Goal: Task Accomplishment & Management: Manage account settings

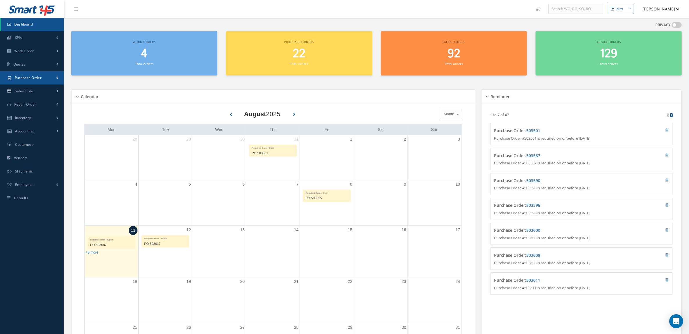
click at [26, 77] on span "Purchase Order" at bounding box center [28, 77] width 27 height 5
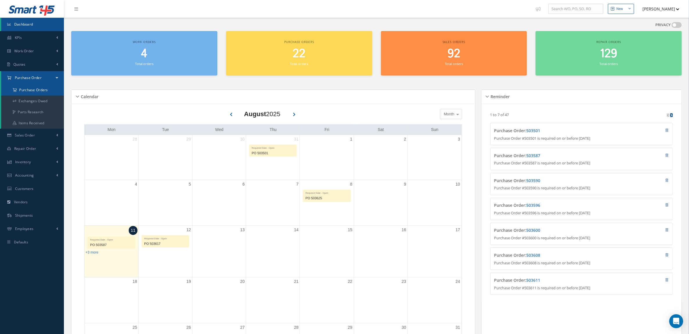
click at [30, 87] on a=1&status_id=2&status_id=3&status_id=5&collapsedFilters"] "Purchase Orders" at bounding box center [32, 90] width 63 height 11
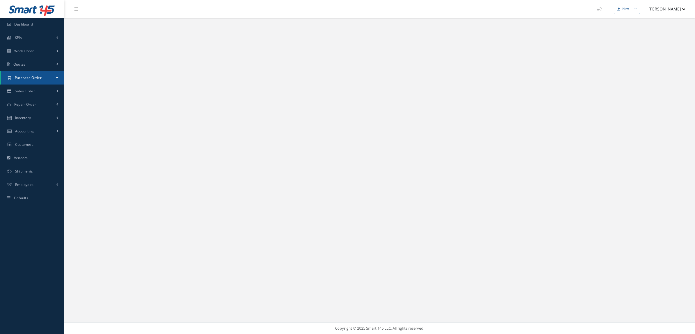
select select "25"
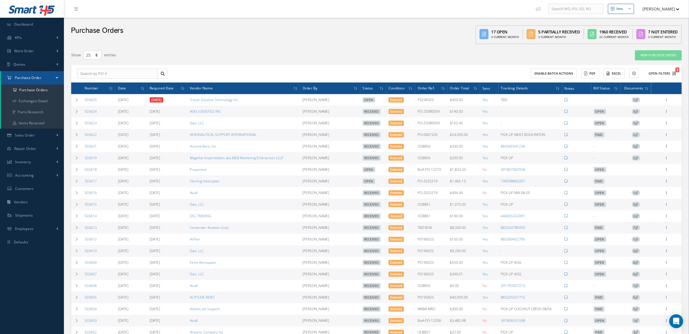
click at [666, 72] on button "Open Filters 1" at bounding box center [660, 74] width 33 height 10
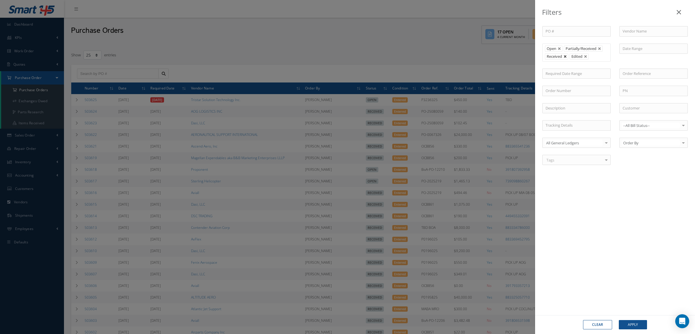
click at [567, 58] on link at bounding box center [564, 56] width 3 height 3
click at [641, 322] on button "Apply" at bounding box center [633, 324] width 28 height 9
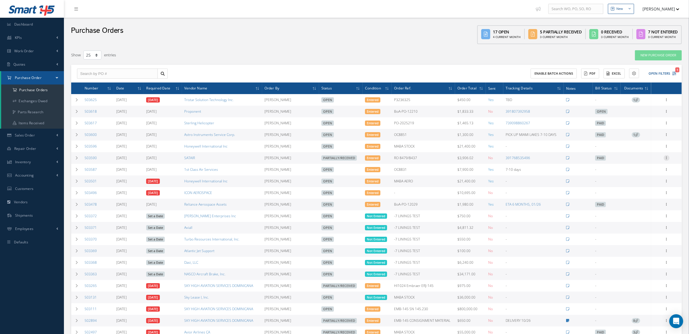
click at [669, 156] on icon at bounding box center [667, 157] width 6 height 5
click at [653, 200] on link "Documents" at bounding box center [640, 200] width 46 height 8
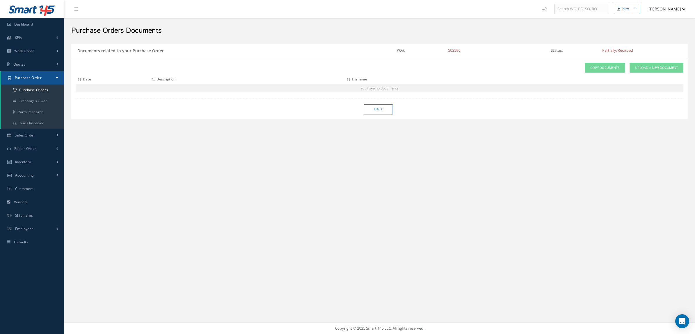
click at [385, 115] on div "Attach File(s) Click inside this area or drag and drop to select file to upload…" at bounding box center [379, 88] width 616 height 61
click at [381, 111] on link "Back" at bounding box center [378, 109] width 29 height 10
select select "25"
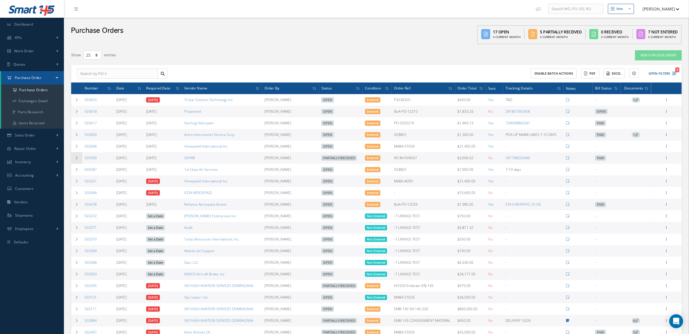
click at [77, 159] on icon at bounding box center [77, 157] width 4 height 3
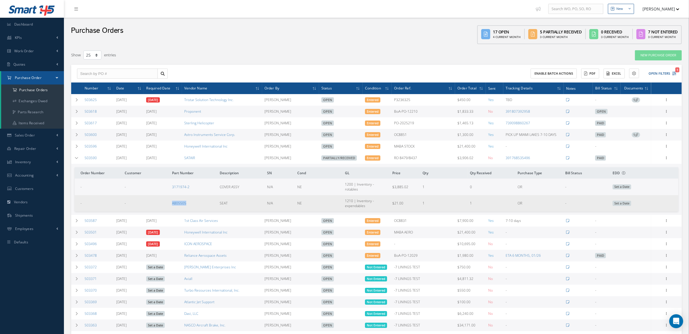
drag, startPoint x: 155, startPoint y: 199, endPoint x: 190, endPoint y: 201, distance: 35.2
click at [190, 201] on tr "- - A805505 SEAT N/A NE 1210 | Inventory - expendables $21.00 1 1 OR - Set a Da…" at bounding box center [377, 203] width 604 height 16
copy tr "A805505"
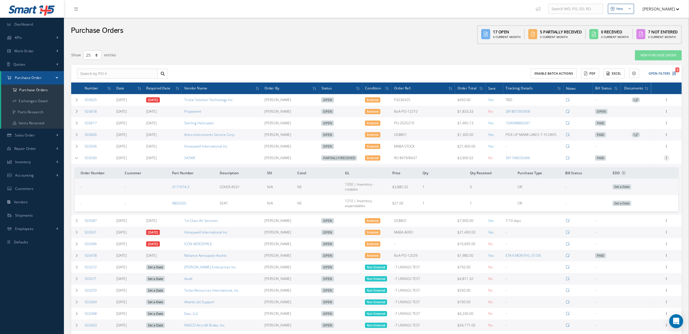
click at [666, 158] on icon at bounding box center [667, 157] width 6 height 5
click at [647, 200] on link "Documents" at bounding box center [640, 200] width 46 height 8
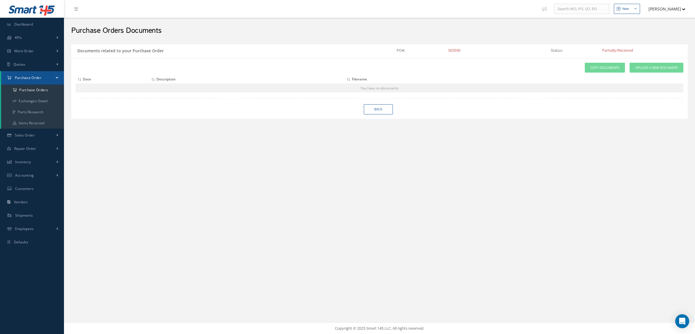
click at [640, 74] on div "Attach File(s) Click inside this area or drag and drop to select file to upload…" at bounding box center [380, 78] width 608 height 30
click at [641, 70] on link "Upload a New Document" at bounding box center [656, 68] width 54 height 10
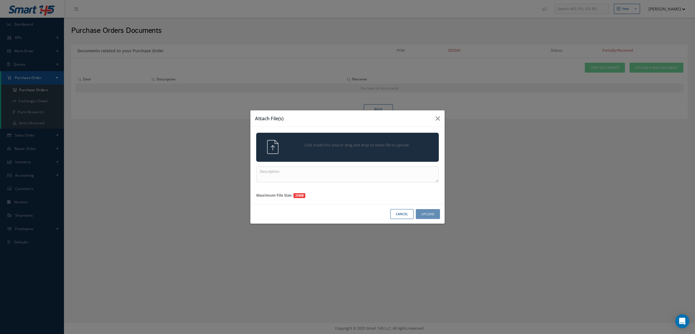
click at [378, 156] on div "Click inside this area or drag and drop to select file to upload." at bounding box center [347, 147] width 183 height 29
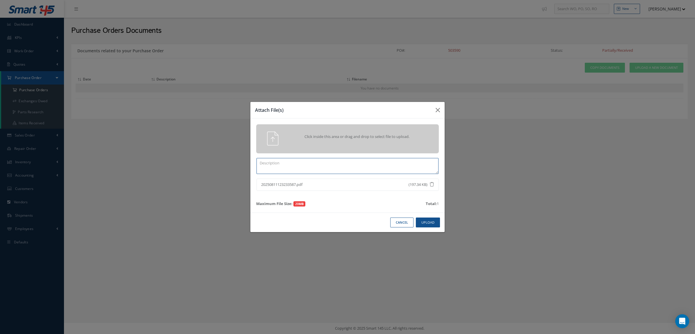
click at [386, 165] on textarea at bounding box center [347, 166] width 182 height 16
paste textarea "A805505"
type textarea "CERTS PN A805505"
click at [426, 227] on button "Upload" at bounding box center [428, 223] width 24 height 10
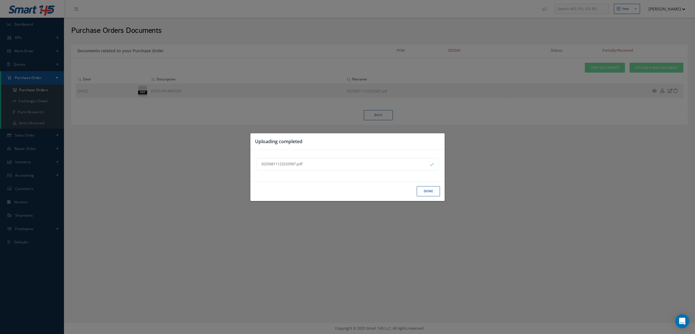
click at [424, 190] on button "Done" at bounding box center [428, 191] width 23 height 10
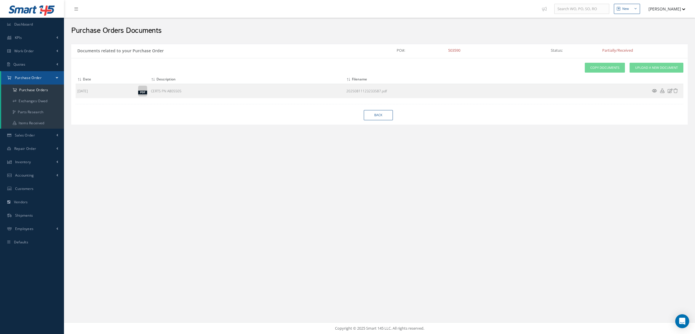
click at [368, 109] on div "Attach File(s) Click inside this area or drag and drop to select file to upload…" at bounding box center [379, 91] width 616 height 67
click at [371, 116] on link "Back" at bounding box center [378, 115] width 29 height 10
select select "25"
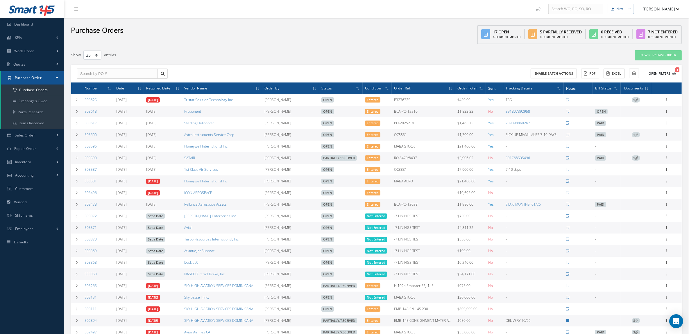
click at [666, 72] on button "Open Filters 1" at bounding box center [660, 74] width 33 height 10
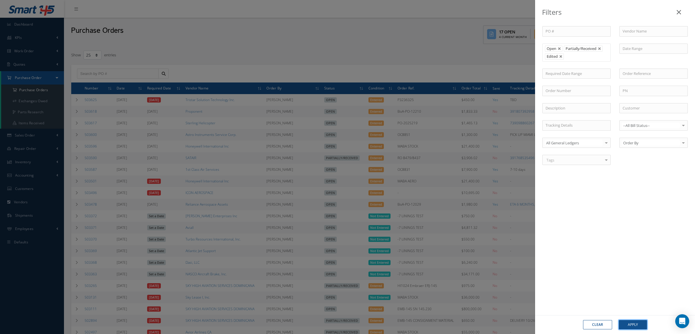
click at [636, 327] on button "Apply" at bounding box center [633, 324] width 28 height 9
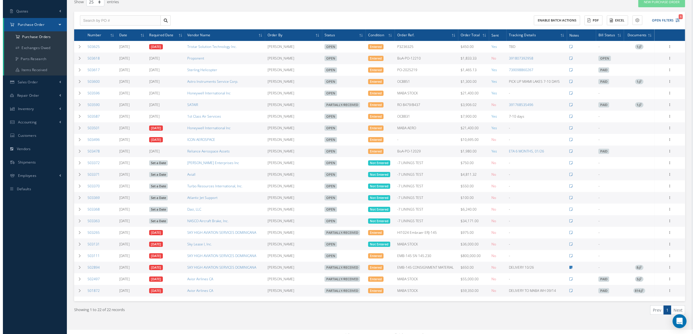
scroll to position [65, 0]
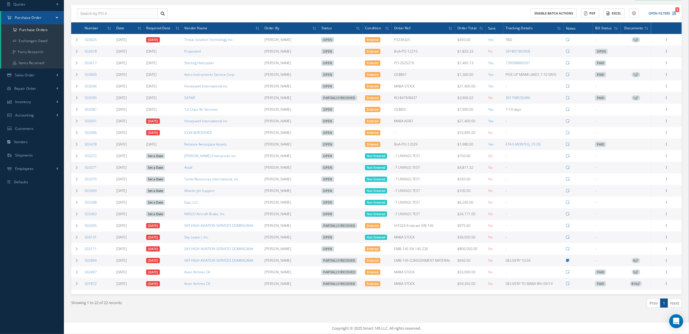
click at [634, 37] on span "1" at bounding box center [636, 39] width 8 height 5
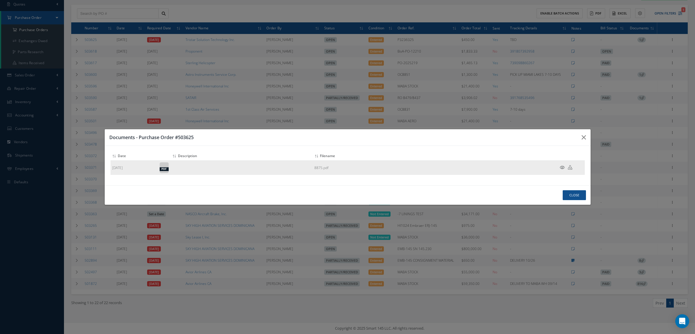
click at [561, 167] on icon at bounding box center [562, 167] width 5 height 4
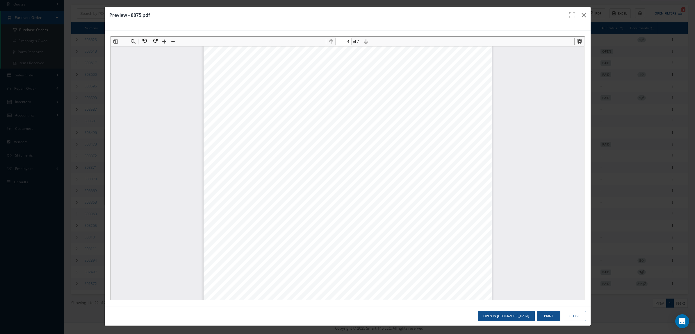
scroll to position [1197, 0]
type input "1"
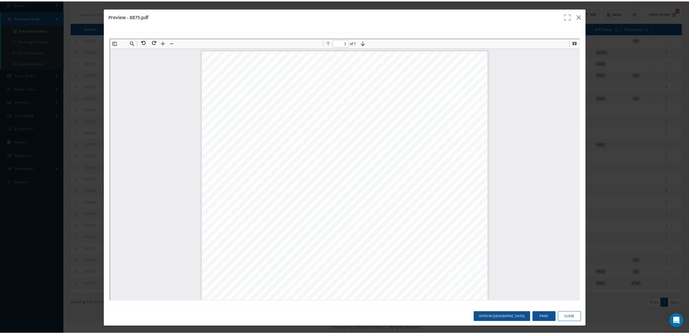
scroll to position [0, 0]
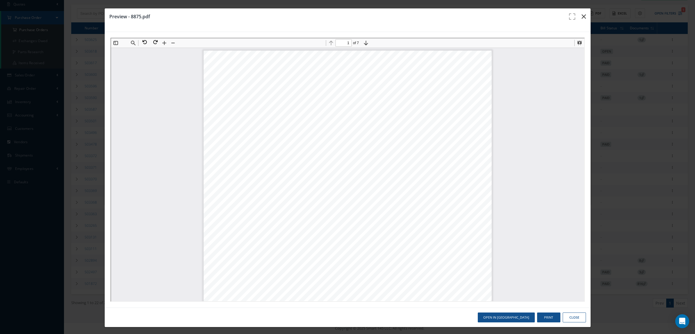
click at [581, 13] on icon "button" at bounding box center [583, 16] width 4 height 7
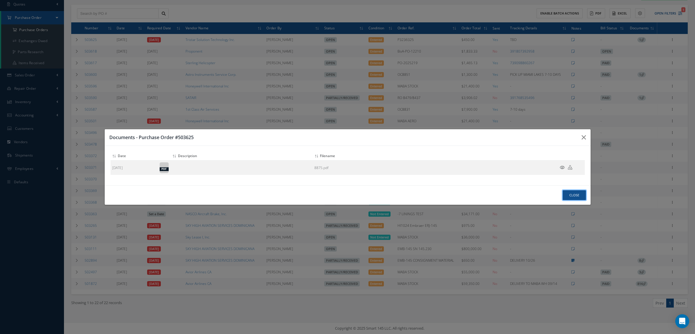
click at [575, 193] on button "Close" at bounding box center [574, 195] width 23 height 10
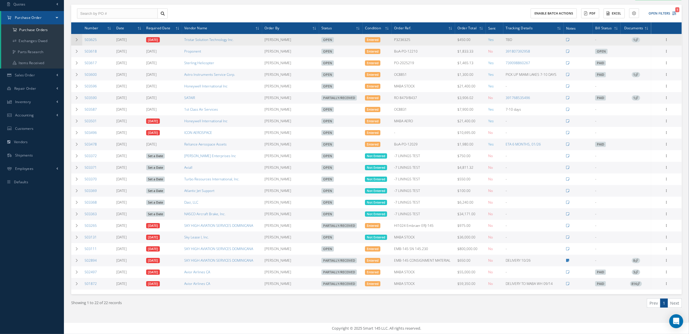
click at [75, 38] on icon at bounding box center [77, 39] width 4 height 3
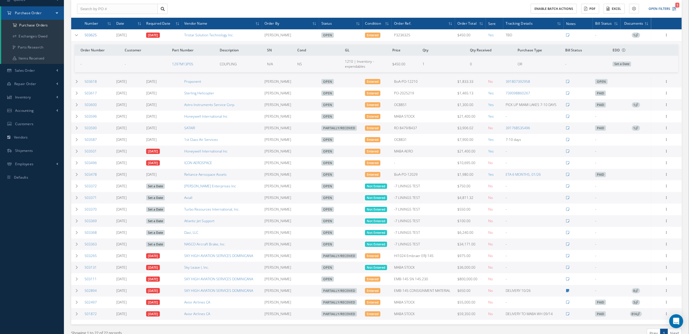
click at [92, 35] on link "503625" at bounding box center [91, 35] width 12 height 5
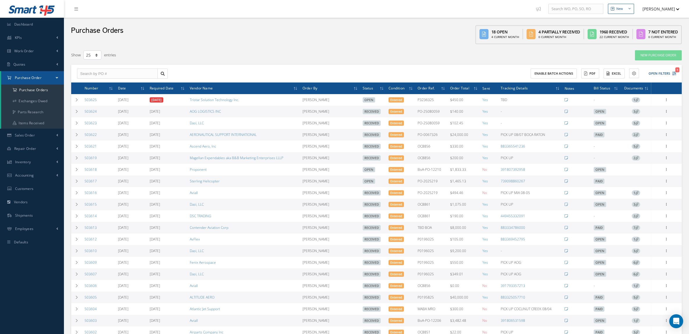
select select "25"
click at [33, 136] on span "Sales Order" at bounding box center [25, 135] width 20 height 5
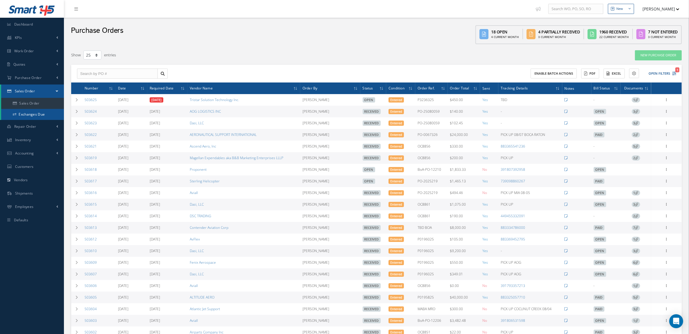
drag, startPoint x: 31, startPoint y: 111, endPoint x: 29, endPoint y: 108, distance: 4.2
click at [31, 111] on link "Exchanges Due" at bounding box center [32, 114] width 63 height 11
click at [28, 104] on link "Sales Order" at bounding box center [32, 103] width 63 height 11
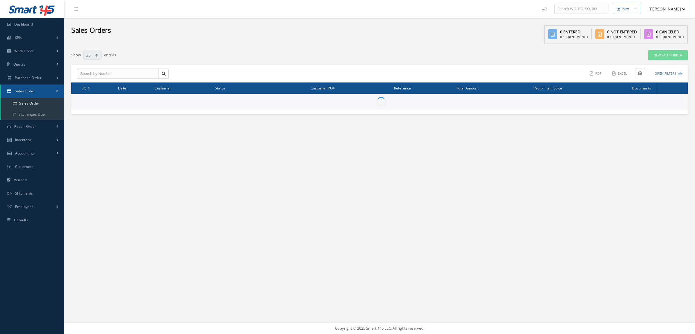
select select "25"
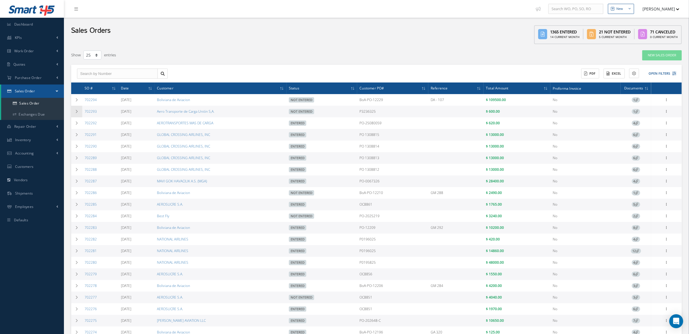
click at [76, 112] on icon at bounding box center [77, 111] width 4 height 3
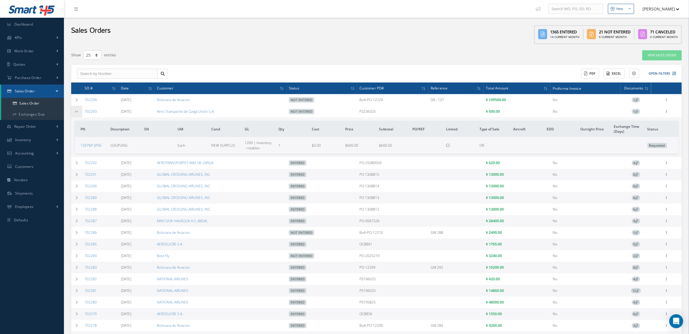
click at [76, 112] on icon at bounding box center [77, 111] width 4 height 3
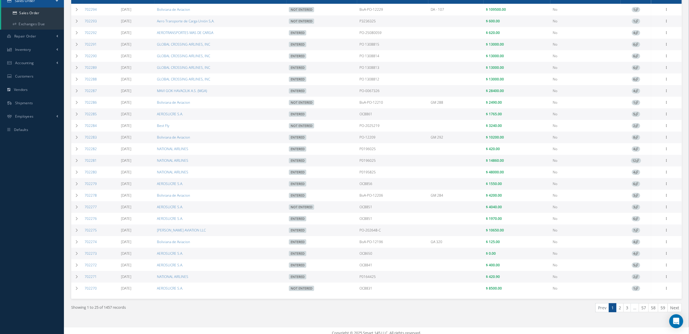
scroll to position [100, 0]
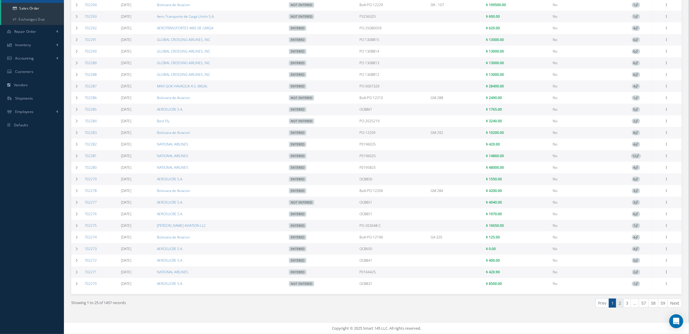
click at [617, 304] on link "2" at bounding box center [620, 303] width 8 height 9
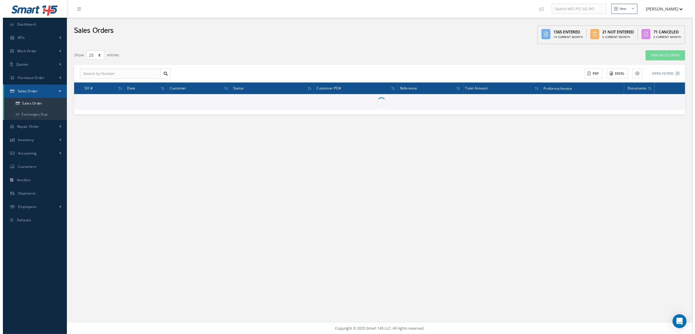
scroll to position [0, 0]
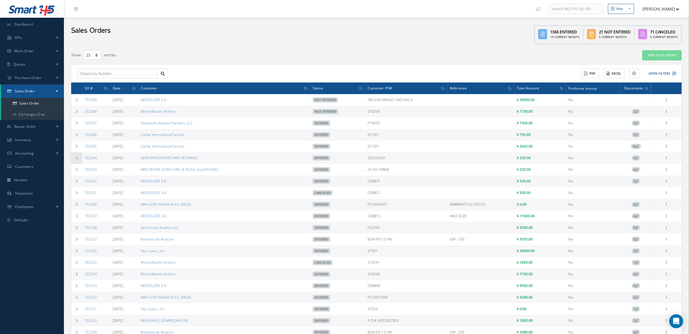
click at [81, 157] on td at bounding box center [76, 158] width 11 height 12
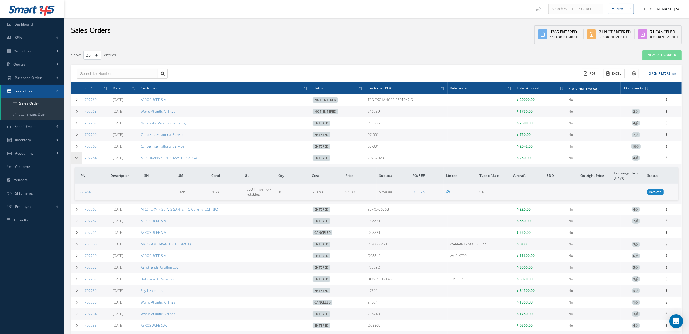
click at [76, 158] on icon at bounding box center [77, 157] width 4 height 3
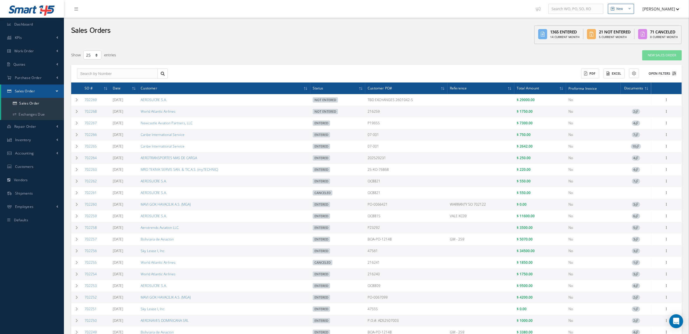
click at [650, 69] on button "Open Filters" at bounding box center [660, 74] width 33 height 10
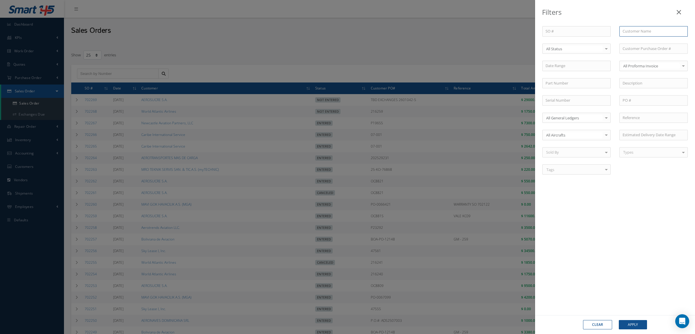
click at [637, 28] on input "text" at bounding box center [653, 31] width 68 height 10
click at [631, 41] on span "AEROTRANSPORTES MAS DE CARGA" at bounding box center [646, 44] width 49 height 11
type input "AEROTRANSPORTES MAS DE CARGA"
click at [630, 318] on div "Clear Apply" at bounding box center [615, 324] width 160 height 19
click at [630, 321] on button "Apply" at bounding box center [633, 324] width 28 height 9
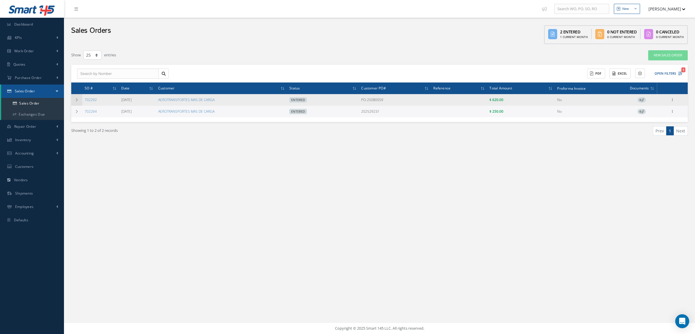
click at [76, 102] on td at bounding box center [76, 100] width 11 height 12
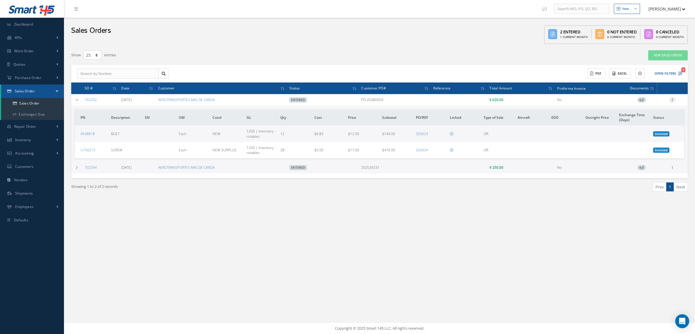
click at [672, 101] on icon at bounding box center [672, 99] width 6 height 5
click at [654, 136] on link "Documents" at bounding box center [645, 139] width 46 height 8
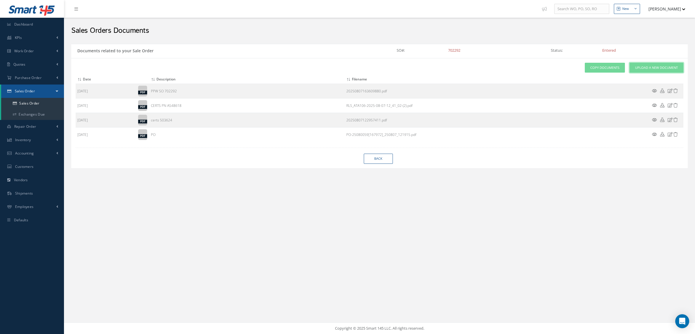
click at [649, 64] on link "Upload a New Document" at bounding box center [656, 68] width 54 height 10
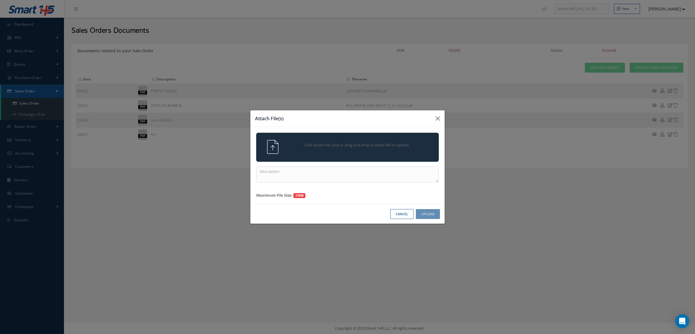
click at [387, 157] on div "Click inside this area or drag and drop to select file to upload." at bounding box center [347, 147] width 183 height 29
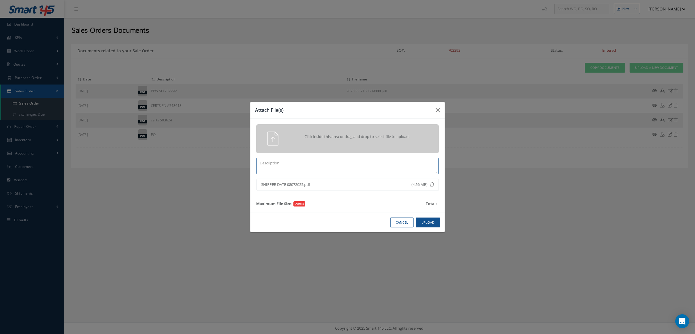
click at [401, 162] on textarea at bounding box center [347, 166] width 182 height 16
type textarea "POD"
drag, startPoint x: 425, startPoint y: 217, endPoint x: 425, endPoint y: 221, distance: 4.4
click at [425, 220] on div "Cancel Upload" at bounding box center [347, 223] width 194 height 20
click at [425, 221] on button "Upload" at bounding box center [428, 223] width 24 height 10
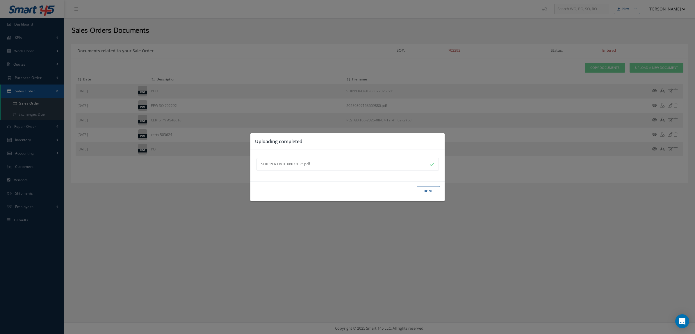
click at [431, 190] on button "Done" at bounding box center [428, 191] width 23 height 10
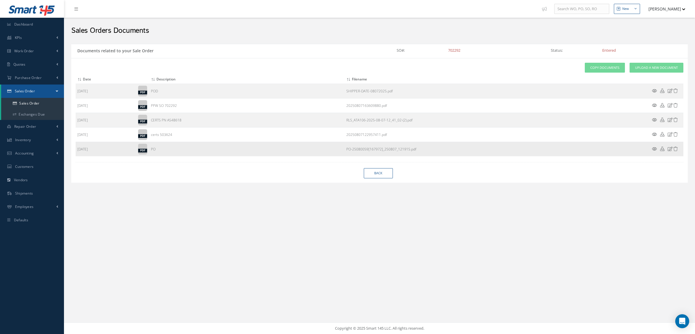
click at [653, 149] on icon at bounding box center [654, 149] width 5 height 4
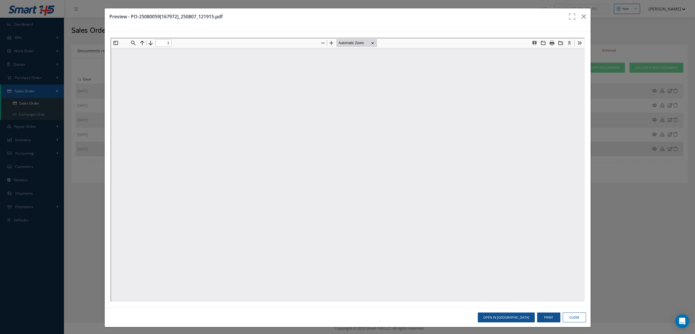
type input "0"
type input "1"
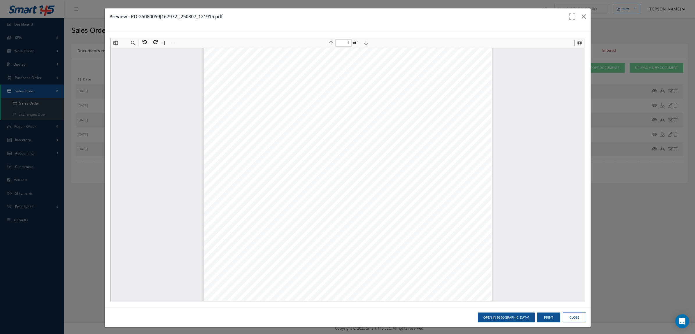
scroll to position [76, 0]
click at [581, 13] on button "button" at bounding box center [584, 16] width 14 height 16
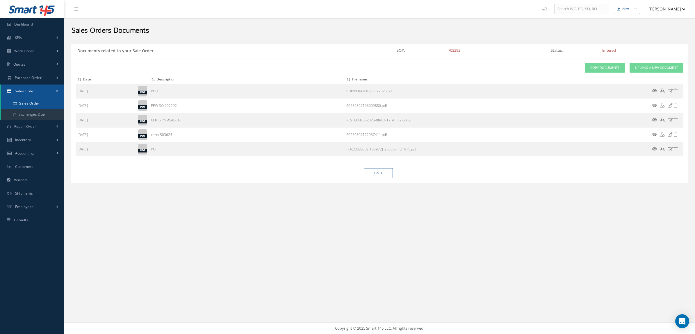
click at [26, 103] on link "Sales Order" at bounding box center [32, 103] width 63 height 11
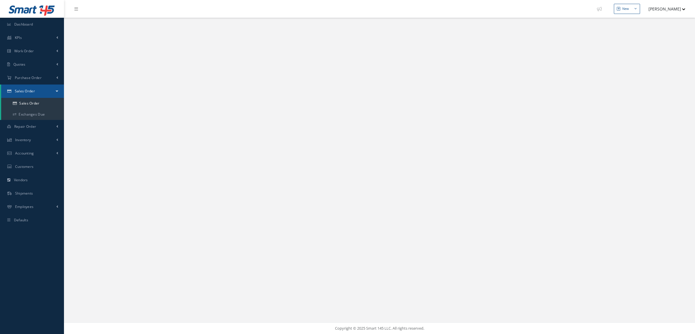
select select "25"
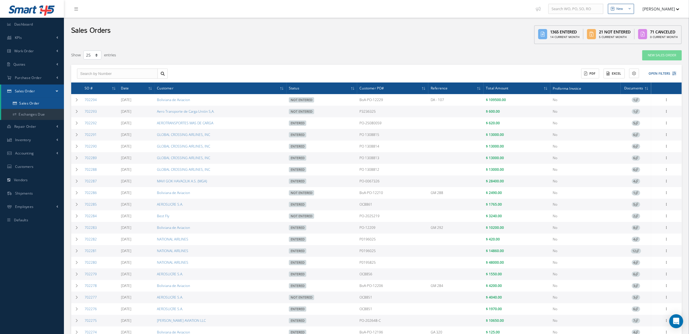
click at [31, 106] on link "Sales Order" at bounding box center [32, 103] width 63 height 11
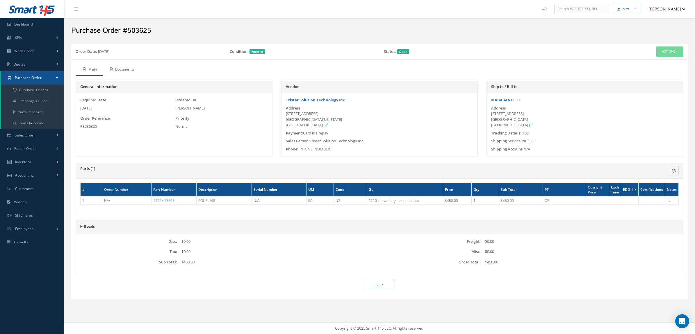
click at [134, 72] on link "Documents" at bounding box center [122, 70] width 38 height 12
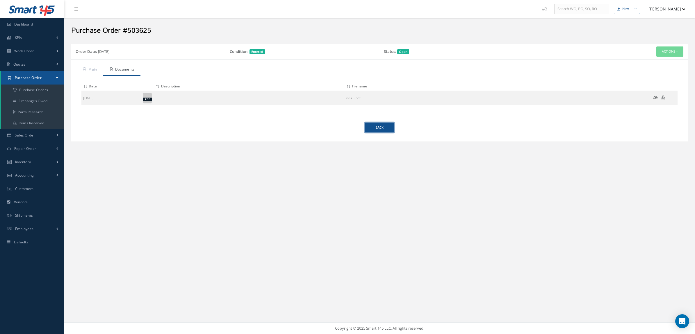
click at [380, 129] on link "Back" at bounding box center [379, 128] width 29 height 10
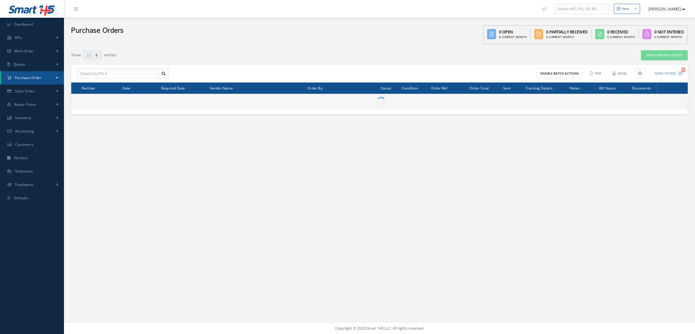
select select "25"
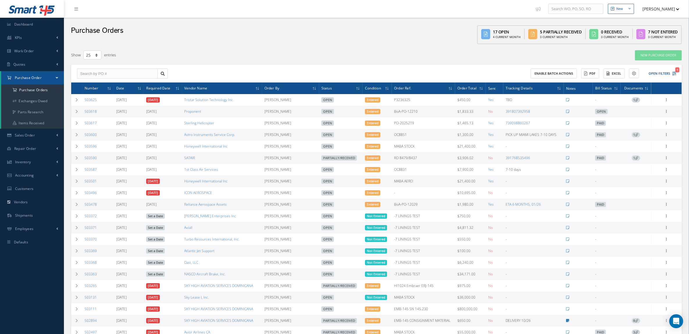
click at [342, 31] on div "Purchase Orders 17 Open 4 Current Month 5 Partially Received 0 Current Month 0 …" at bounding box center [376, 32] width 625 height 29
click at [217, 57] on div "Show 10 25 50 100 entries" at bounding box center [247, 55] width 361 height 10
click at [661, 70] on button "Open Filters 1" at bounding box center [660, 74] width 33 height 10
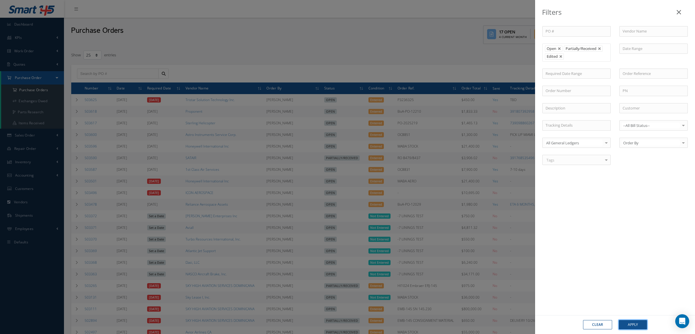
click at [638, 324] on button "Apply" at bounding box center [633, 324] width 28 height 9
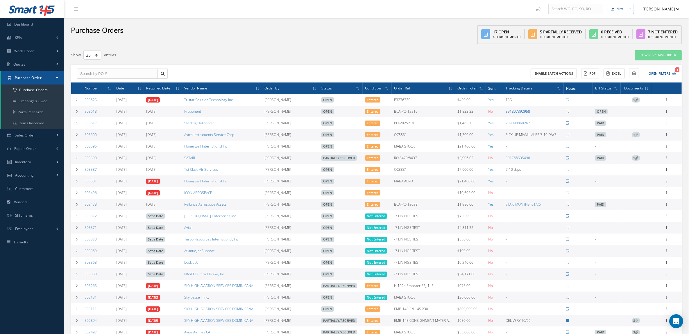
click at [513, 113] on link "391807392958" at bounding box center [518, 111] width 24 height 5
drag, startPoint x: 99, startPoint y: 134, endPoint x: 83, endPoint y: 134, distance: 16.0
click at [83, 134] on td "503600" at bounding box center [98, 135] width 32 height 12
copy link "503600"
click at [664, 133] on icon at bounding box center [667, 134] width 6 height 5
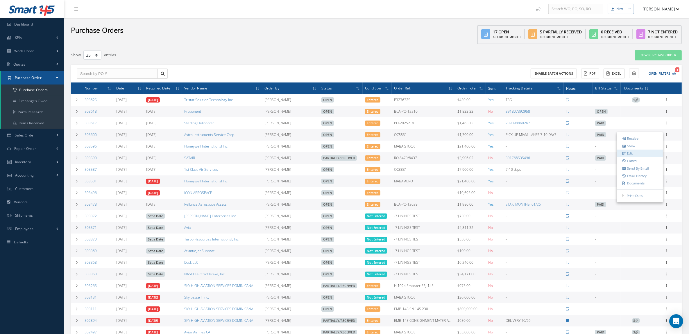
click at [644, 154] on link "Edit" at bounding box center [640, 154] width 46 height 8
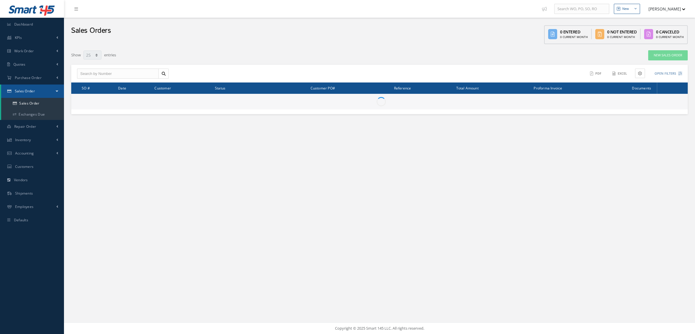
select select "25"
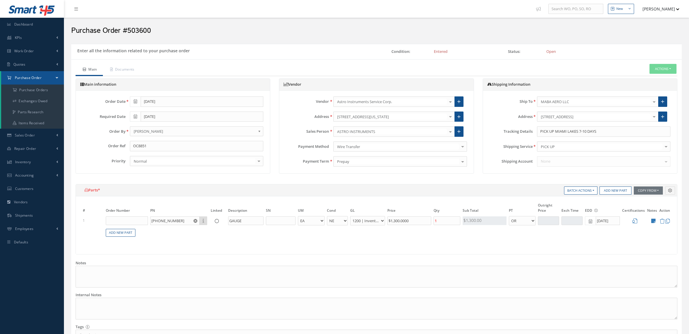
select select "5"
select select "6"
select select "1"
drag, startPoint x: 610, startPoint y: 131, endPoint x: 580, endPoint y: 135, distance: 30.1
click at [580, 135] on input "PICK UP MIAMI LAKES 7-10 DAYS" at bounding box center [603, 131] width 133 height 10
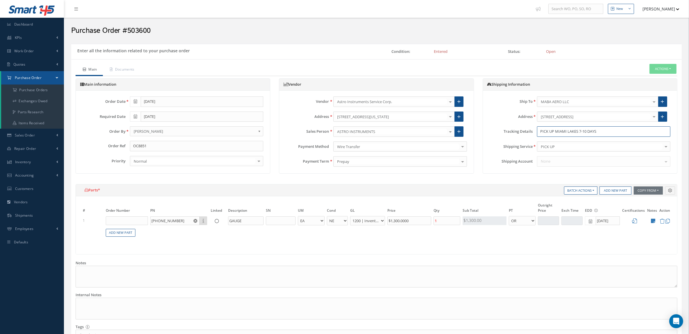
paste input "scheduled for pickup [DATE]."
drag, startPoint x: 616, startPoint y: 133, endPoint x: 579, endPoint y: 134, distance: 36.4
click at [579, 134] on input "PICK UP MIAMI LAKES scheduled for pickup [DATE]." at bounding box center [603, 131] width 133 height 10
click at [608, 134] on input "PICK UP MIAMI LAKES [DATE]." at bounding box center [603, 131] width 133 height 10
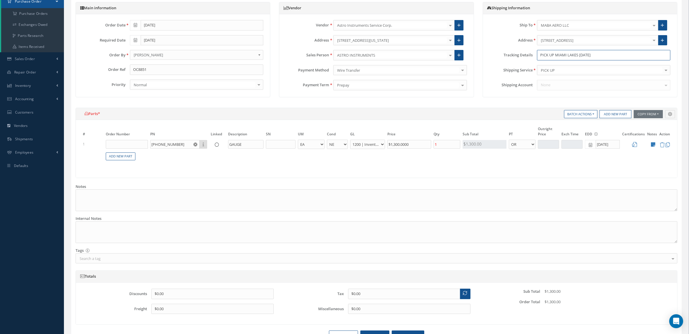
scroll to position [112, 0]
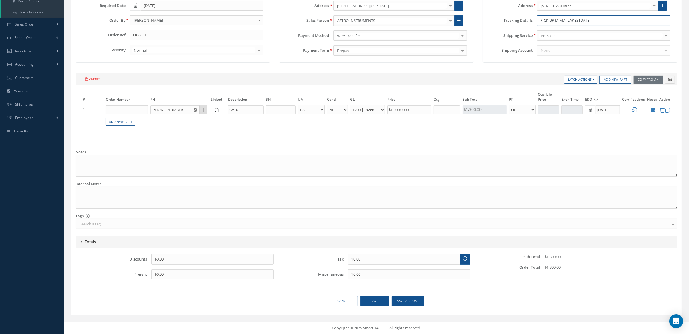
type input "PICK UP MIAMI LAKES [DATE]"
click at [395, 303] on button "Save & close" at bounding box center [408, 301] width 33 height 10
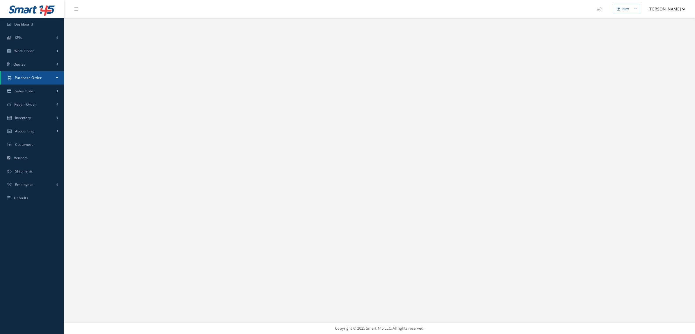
select select "25"
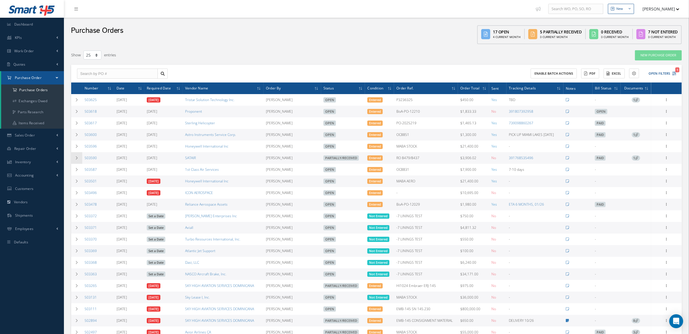
click at [78, 154] on td at bounding box center [76, 158] width 11 height 12
